Goal: Find specific page/section: Find specific page/section

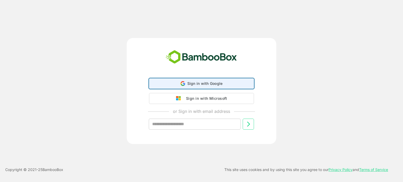
click at [195, 83] on span "Sign in with Google" at bounding box center [204, 83] width 35 height 4
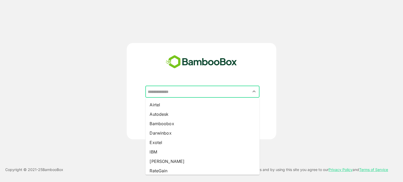
click at [194, 87] on input "text" at bounding box center [203, 92] width 112 height 10
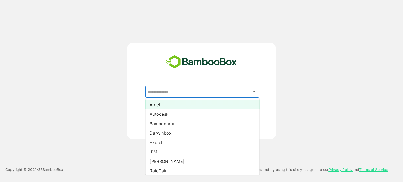
click at [168, 104] on li "Airtel" at bounding box center [202, 104] width 114 height 9
type input "******"
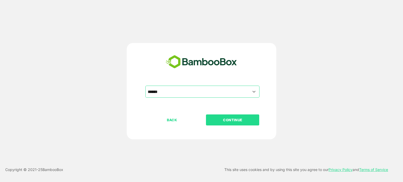
click at [232, 118] on p "CONTINUE" at bounding box center [233, 120] width 53 height 6
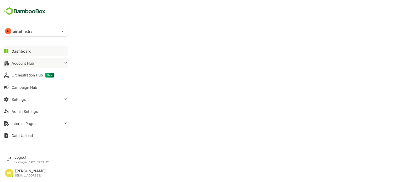
click at [22, 64] on div "Account Hub" at bounding box center [23, 63] width 23 height 4
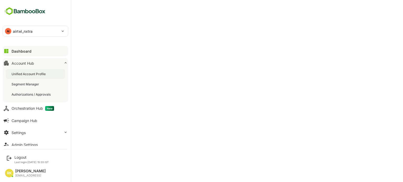
click at [33, 73] on div "Unified Account Profile" at bounding box center [29, 74] width 35 height 4
